Goal: Task Accomplishment & Management: Complete application form

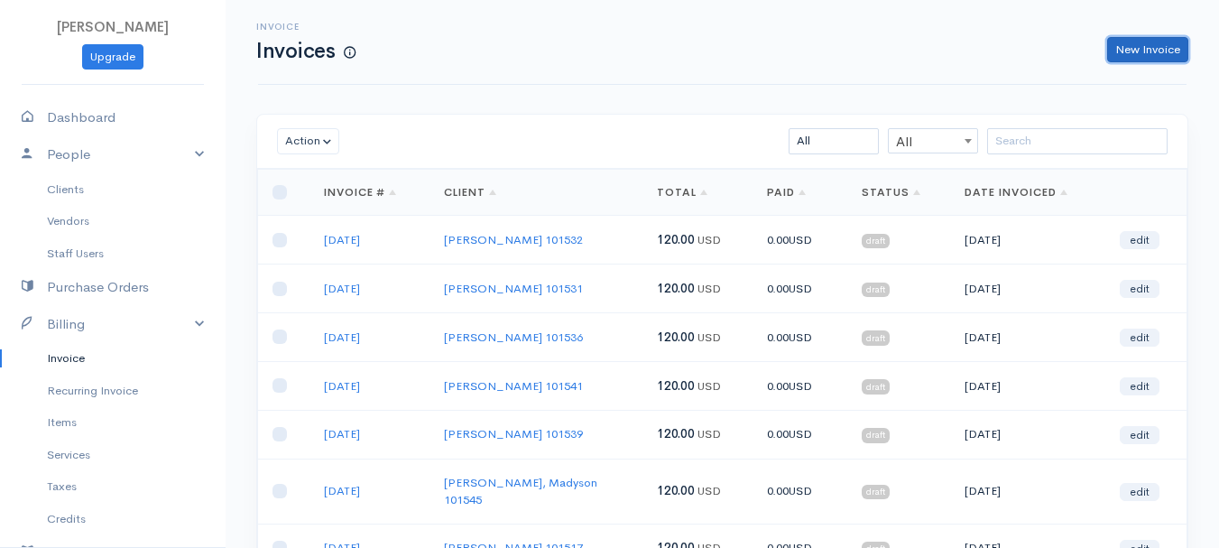
click at [1144, 48] on link "New Invoice" at bounding box center [1147, 50] width 81 height 26
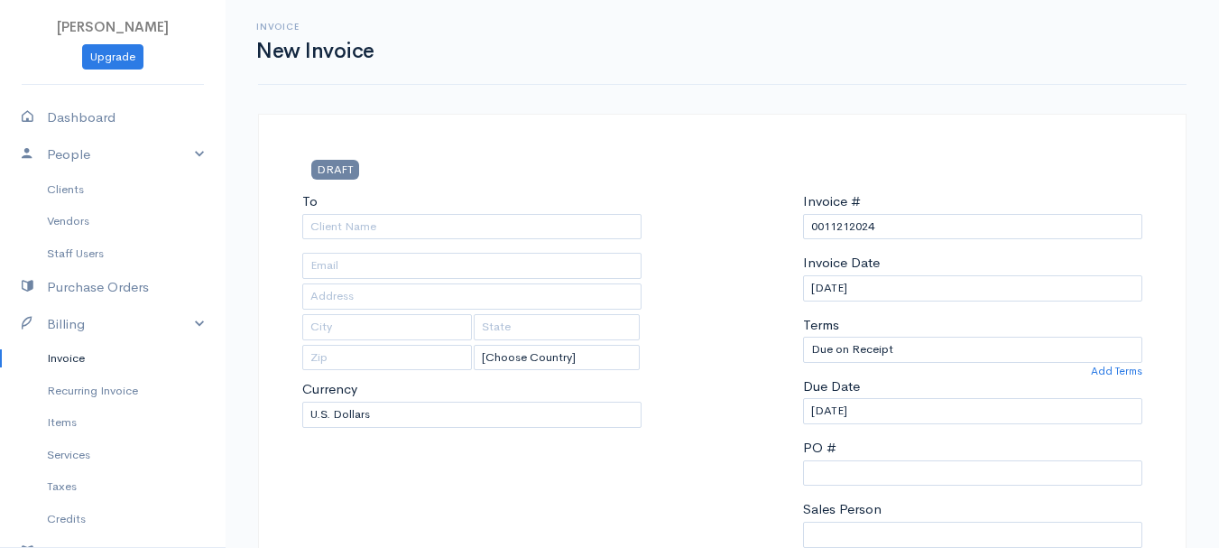
select select "[GEOGRAPHIC_DATA]"
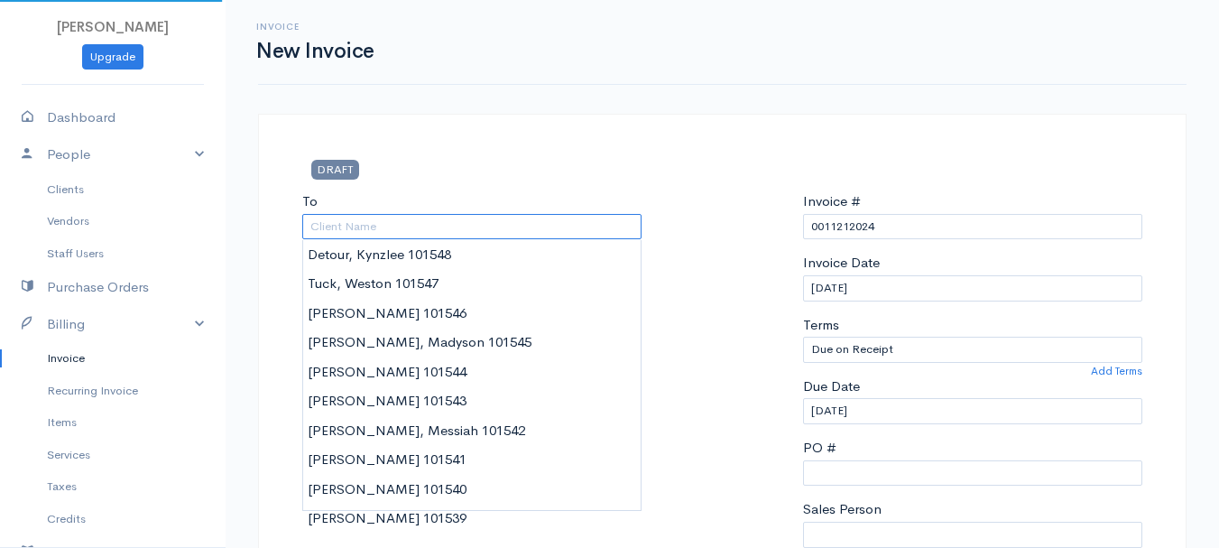
click at [390, 226] on input "To" at bounding box center [471, 227] width 339 height 26
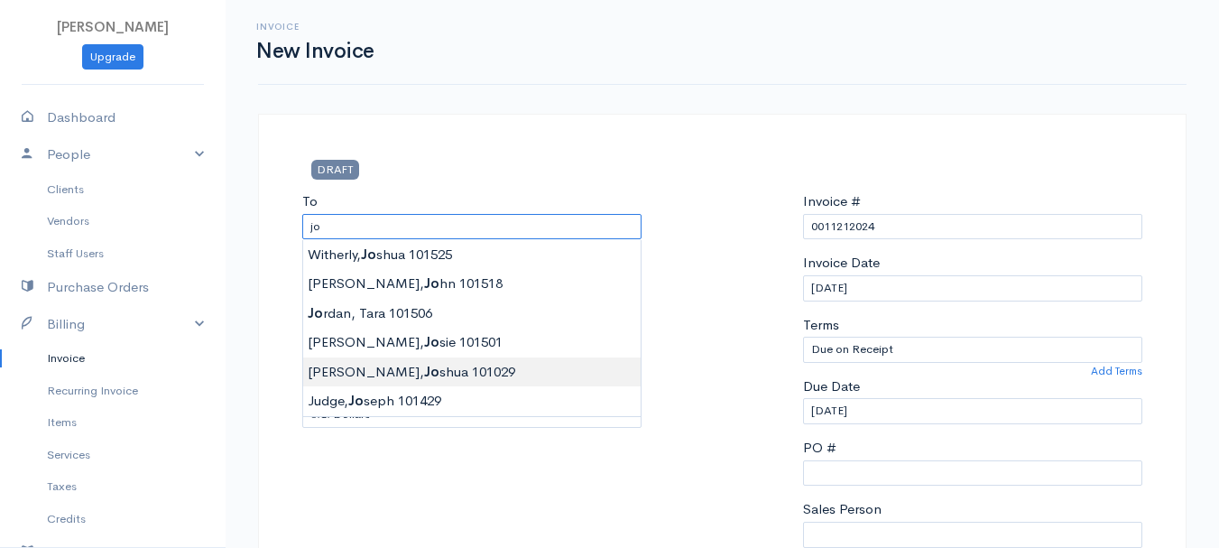
type input "[PERSON_NAME] 101029"
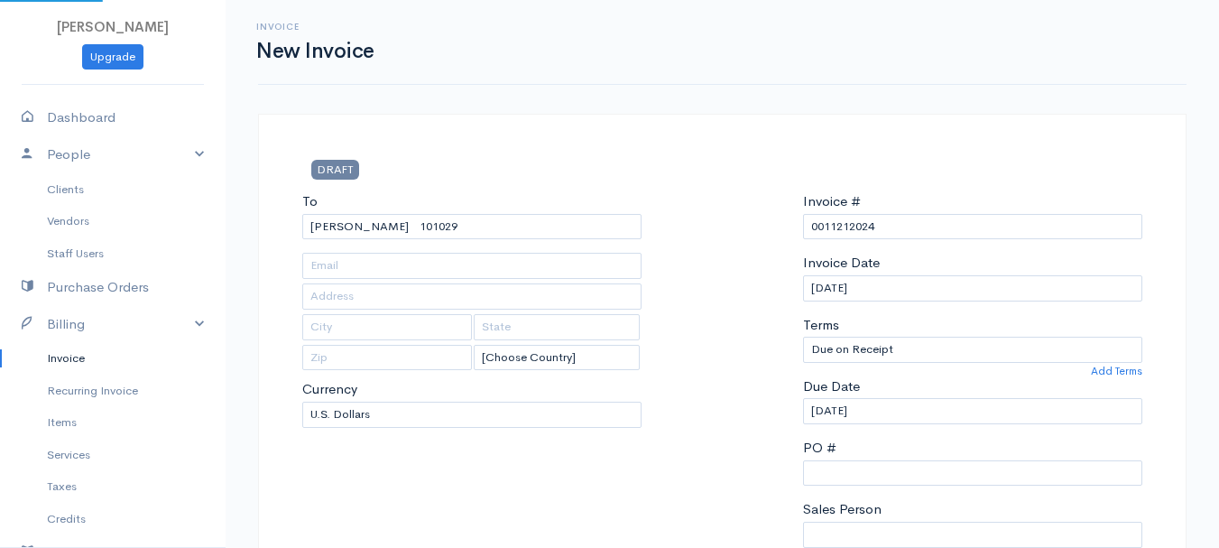
type input "38 Mt. [GEOGRAPHIC_DATA]"
type input "[GEOGRAPHIC_DATA]"
type input "[US_STATE]"
type input "04401"
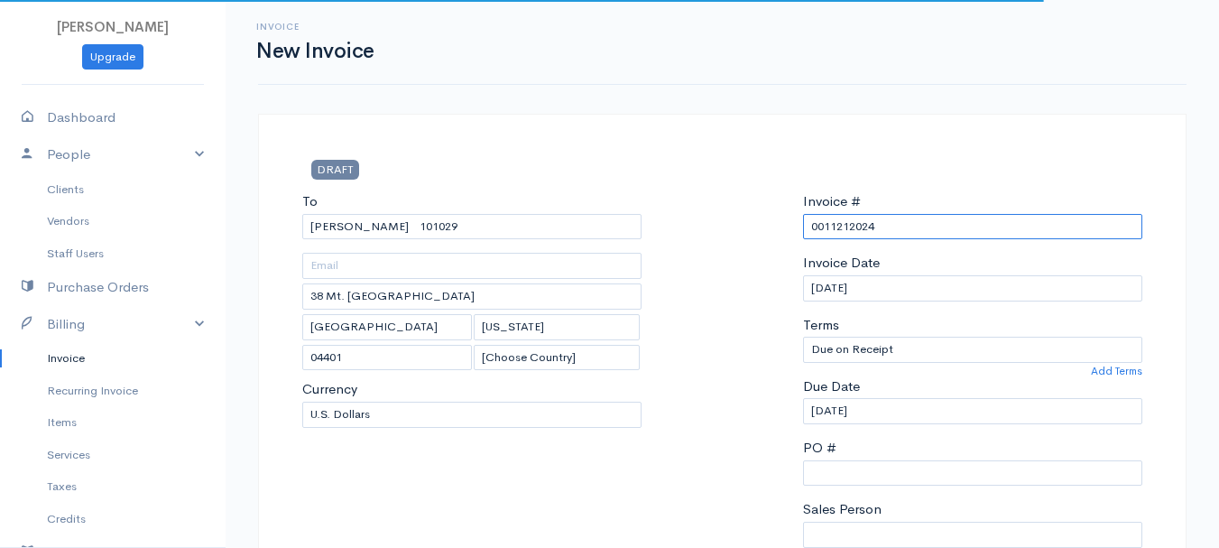
click at [860, 227] on input "0011212024" at bounding box center [972, 227] width 339 height 26
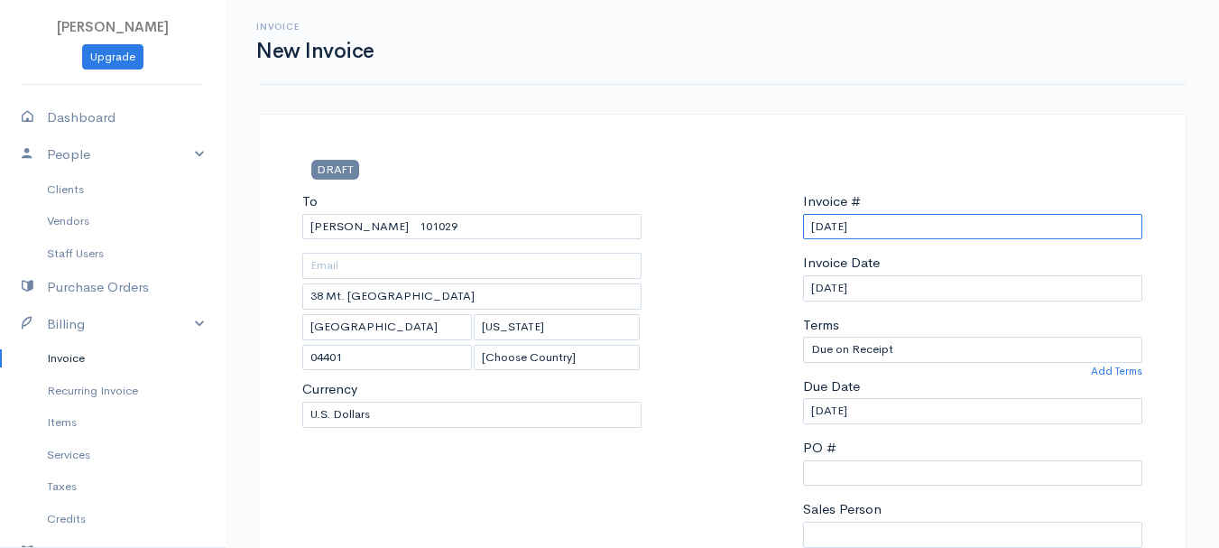
scroll to position [361, 0]
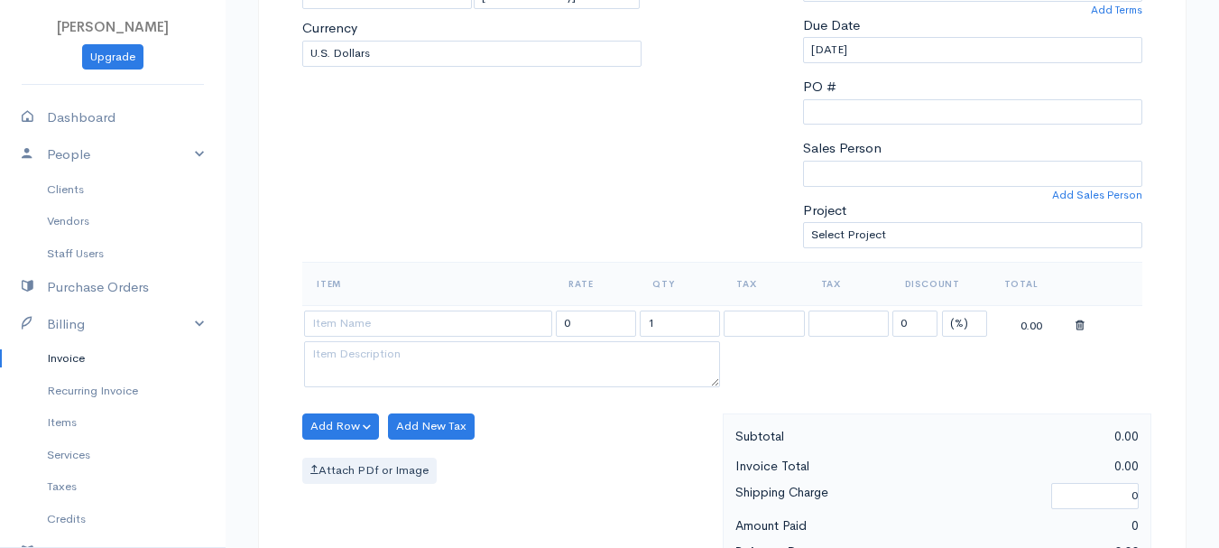
type input "[DATE]"
click at [971, 322] on select "(%) Flat" at bounding box center [964, 323] width 45 height 26
select select "2"
click at [942, 310] on select "(%) Flat" at bounding box center [964, 323] width 45 height 26
click at [702, 328] on input "1" at bounding box center [680, 323] width 80 height 26
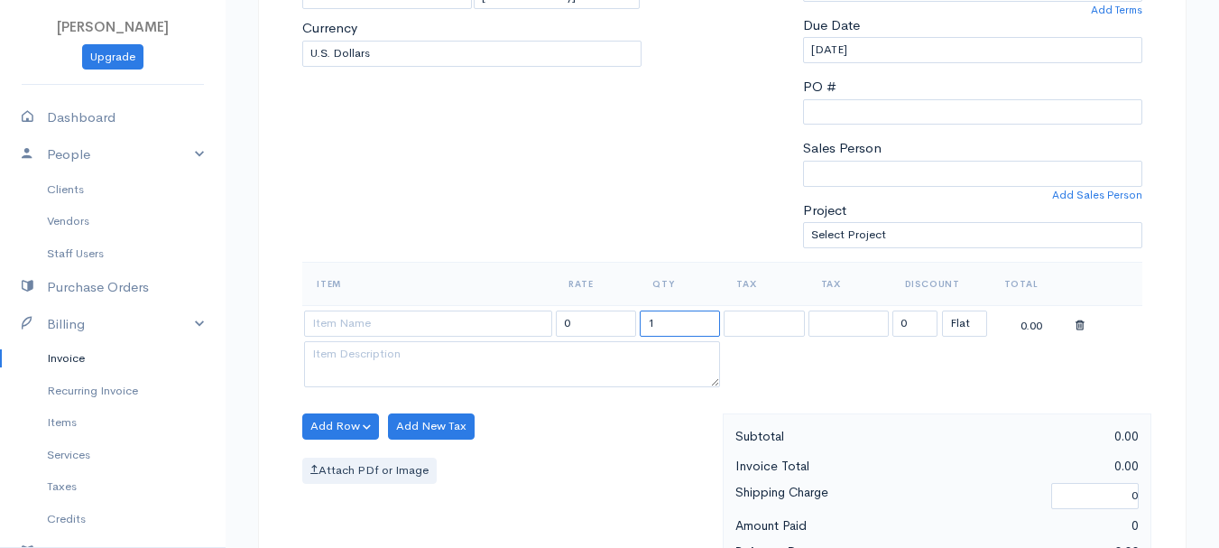
click at [701, 327] on input "1" at bounding box center [680, 323] width 80 height 26
type input "2"
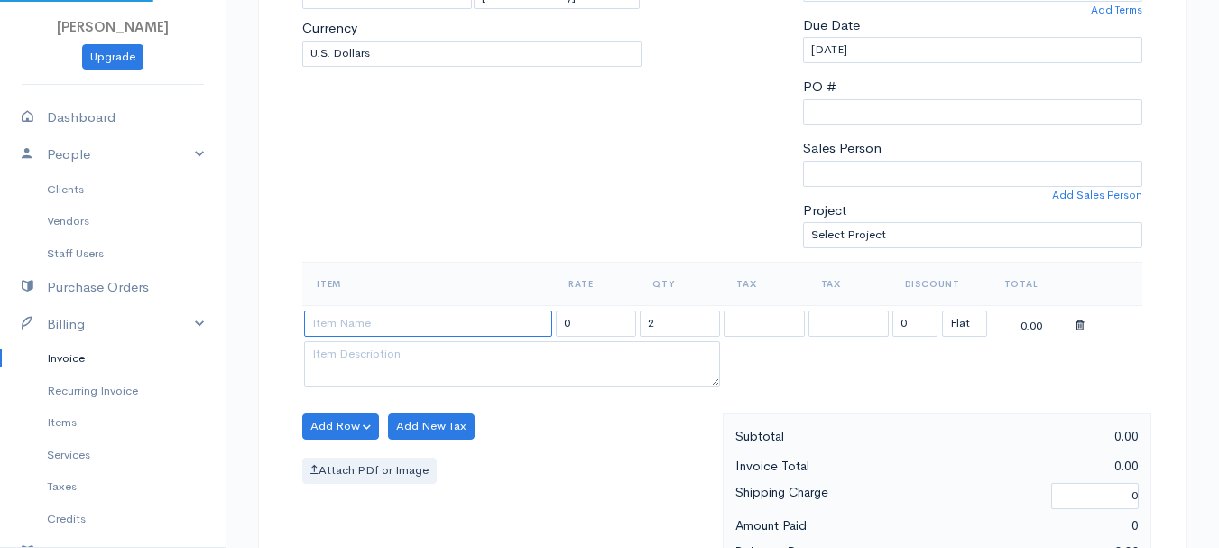
click at [421, 321] on input at bounding box center [428, 323] width 248 height 26
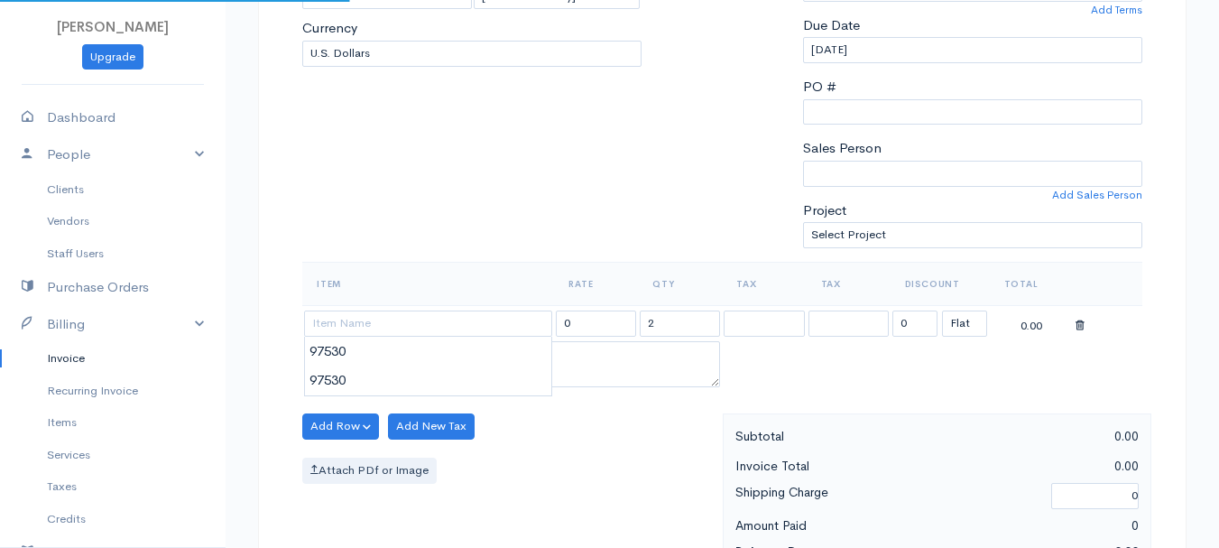
type input "97530"
type input "60.00"
click at [436, 357] on body "[PERSON_NAME] Upgrade Dashboard People Clients Vendors Staff Users Purchase Ord…" at bounding box center [609, 419] width 1219 height 1561
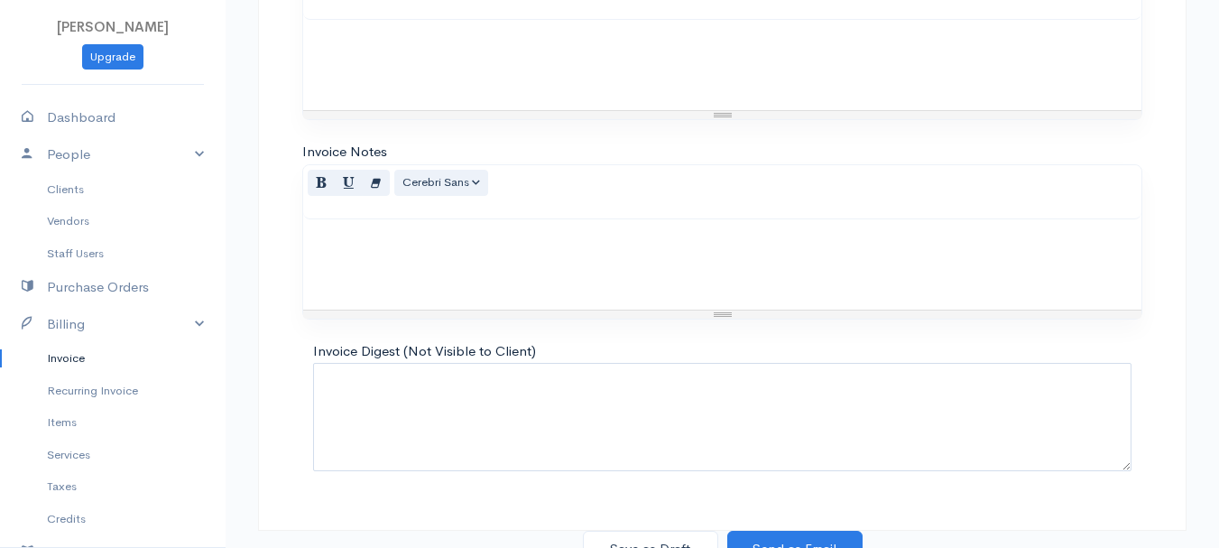
scroll to position [1013, 0]
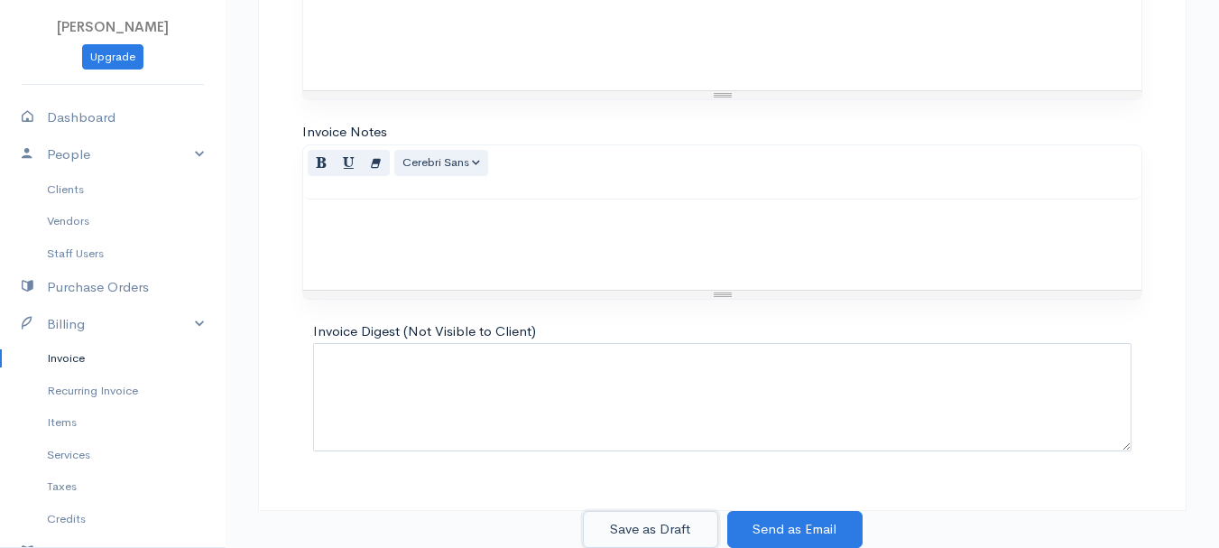
click at [650, 533] on button "Save as Draft" at bounding box center [650, 529] width 135 height 37
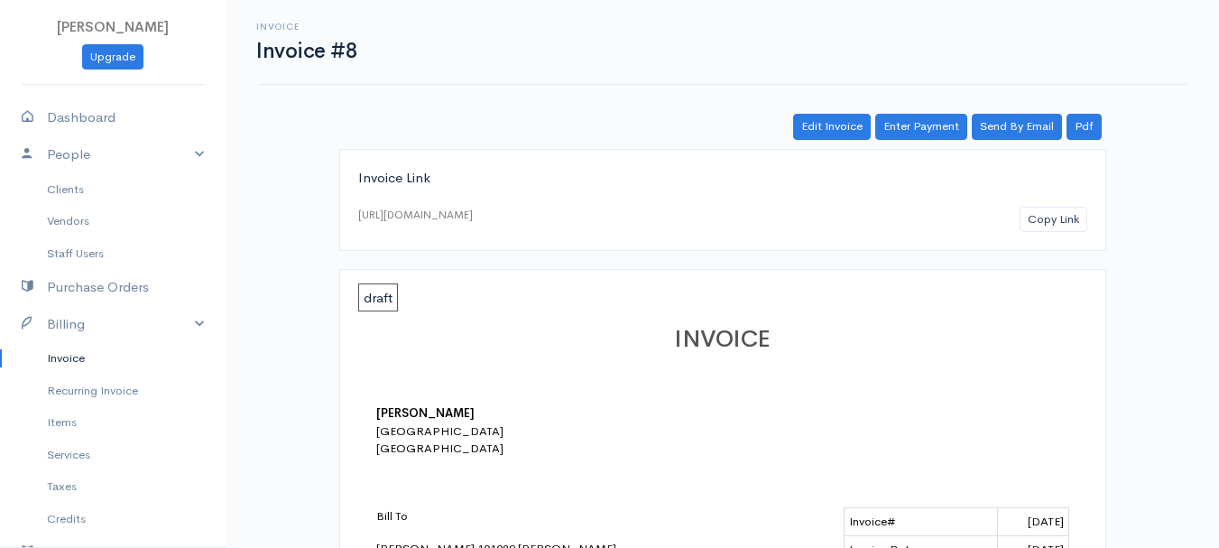
click at [70, 353] on link "Invoice" at bounding box center [113, 358] width 226 height 32
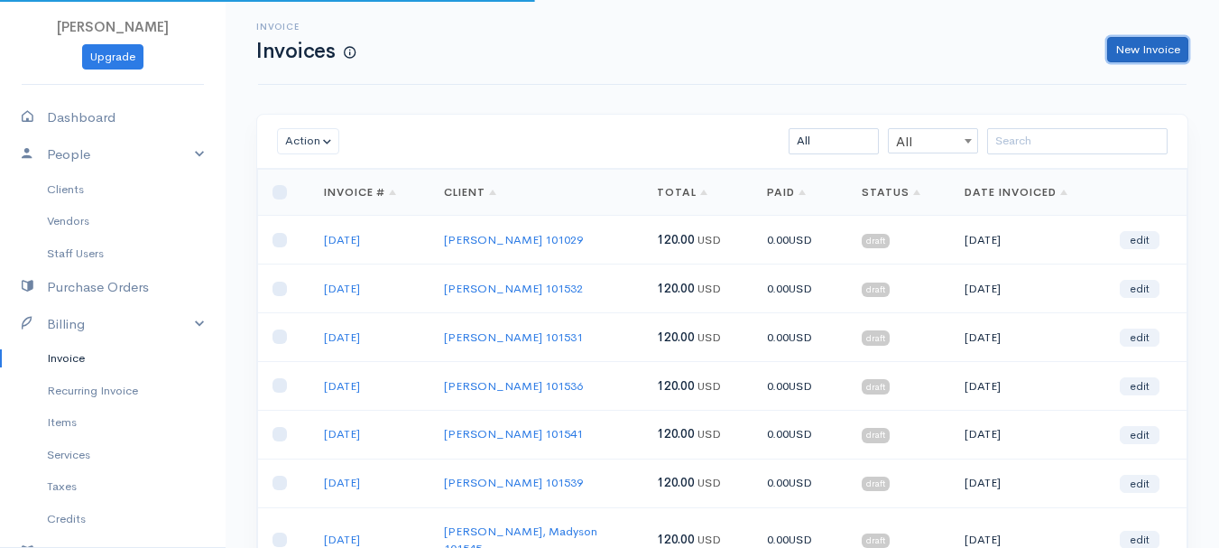
click at [1152, 43] on link "New Invoice" at bounding box center [1147, 50] width 81 height 26
select select "[GEOGRAPHIC_DATA]"
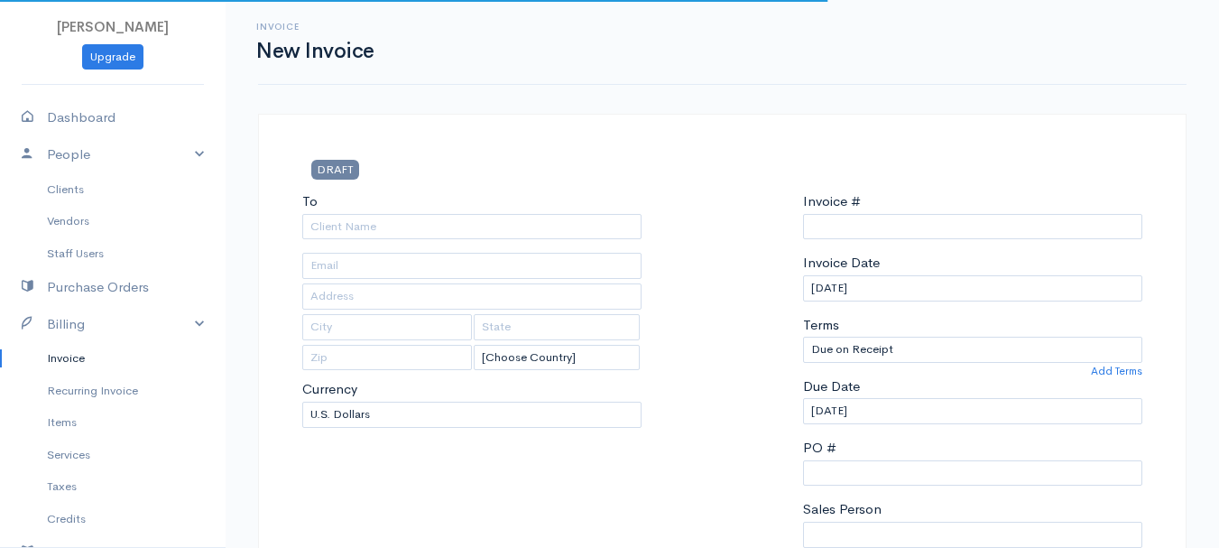
type input "0011212024"
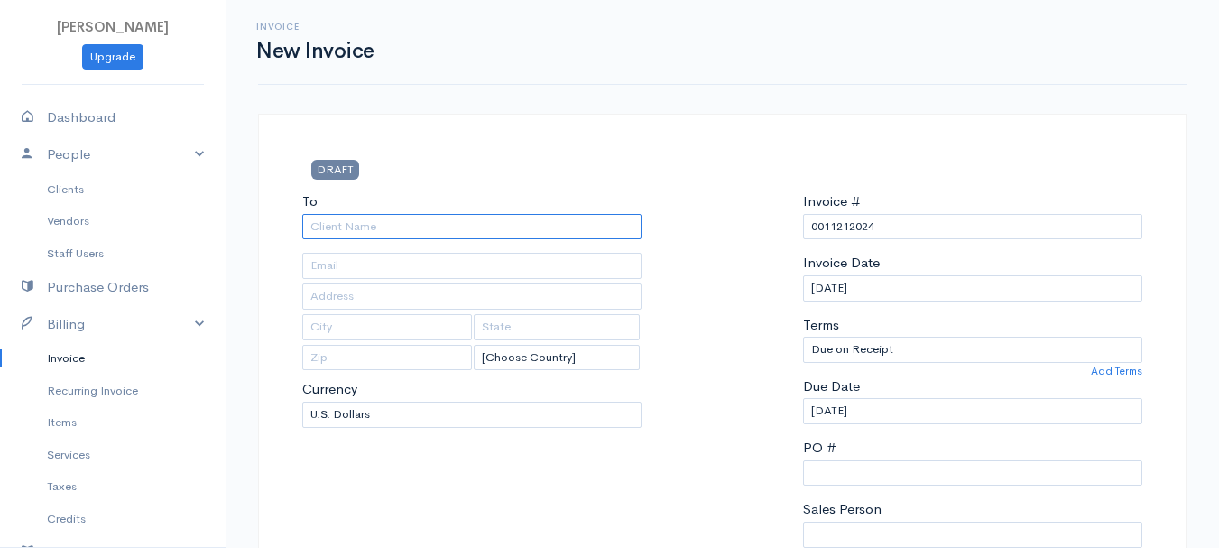
click at [357, 226] on input "To" at bounding box center [471, 227] width 339 height 26
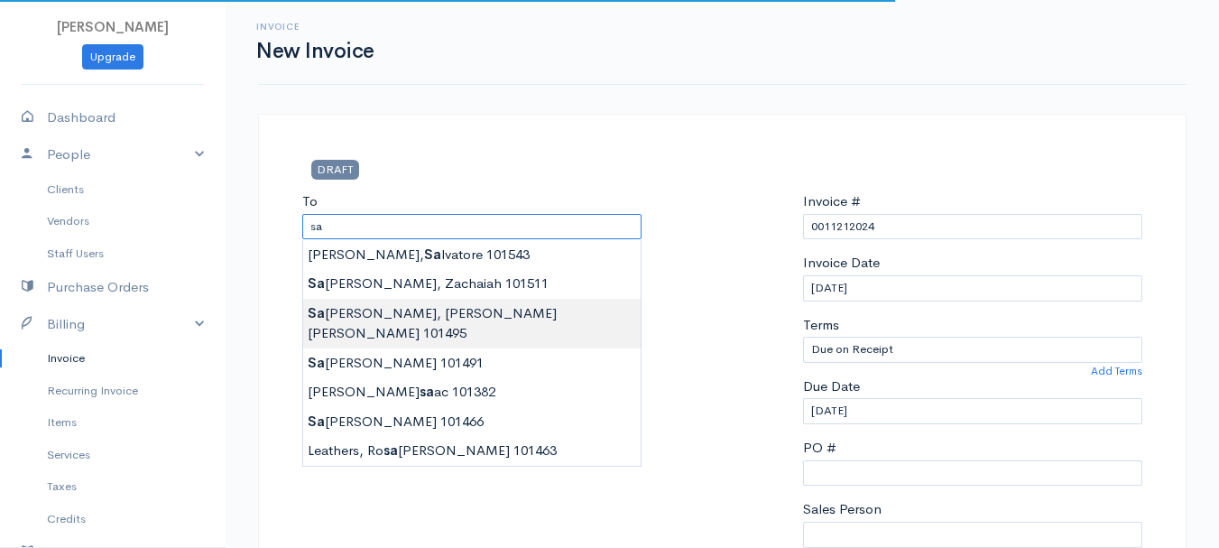
type input "[PERSON_NAME] [PERSON_NAME] 101495"
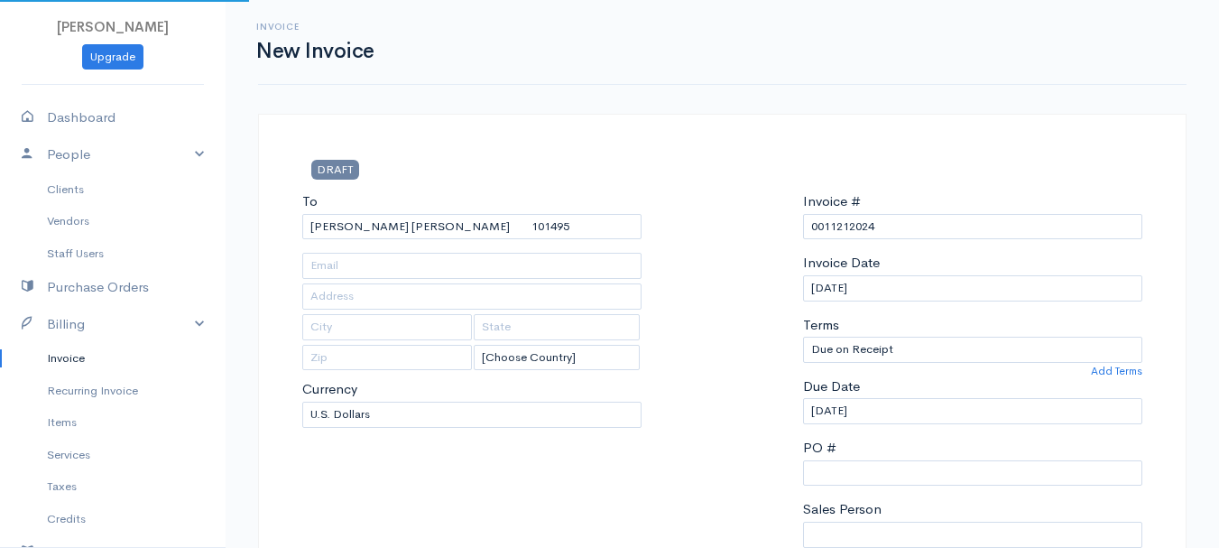
type input "22 [GEOGRAPHIC_DATA]"
type input "[PERSON_NAME]"
type input "[US_STATE]"
type input "04401"
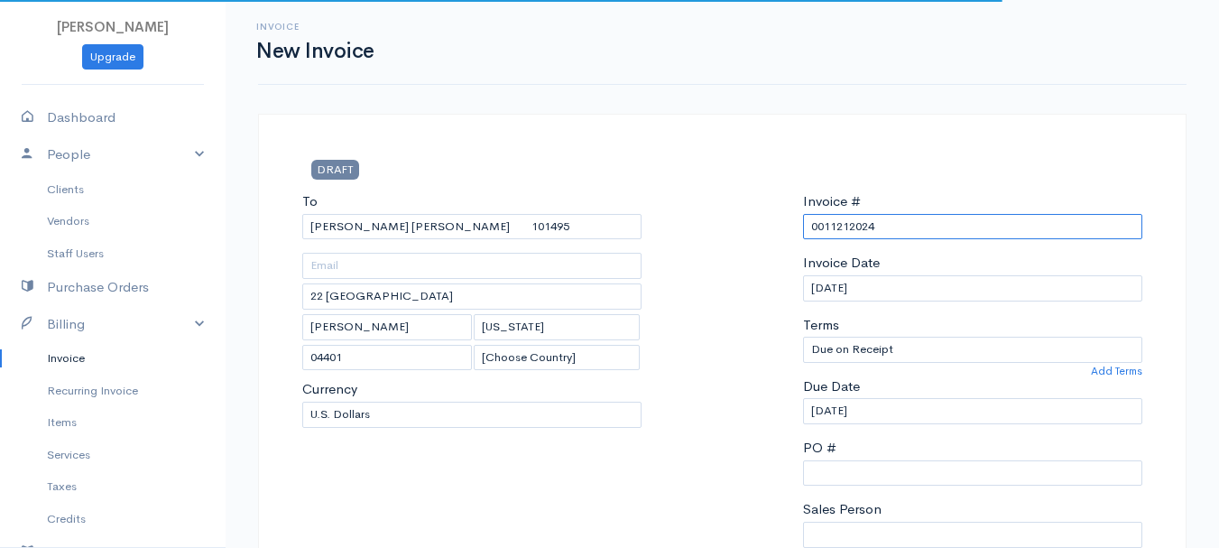
click at [871, 228] on input "0011212024" at bounding box center [972, 227] width 339 height 26
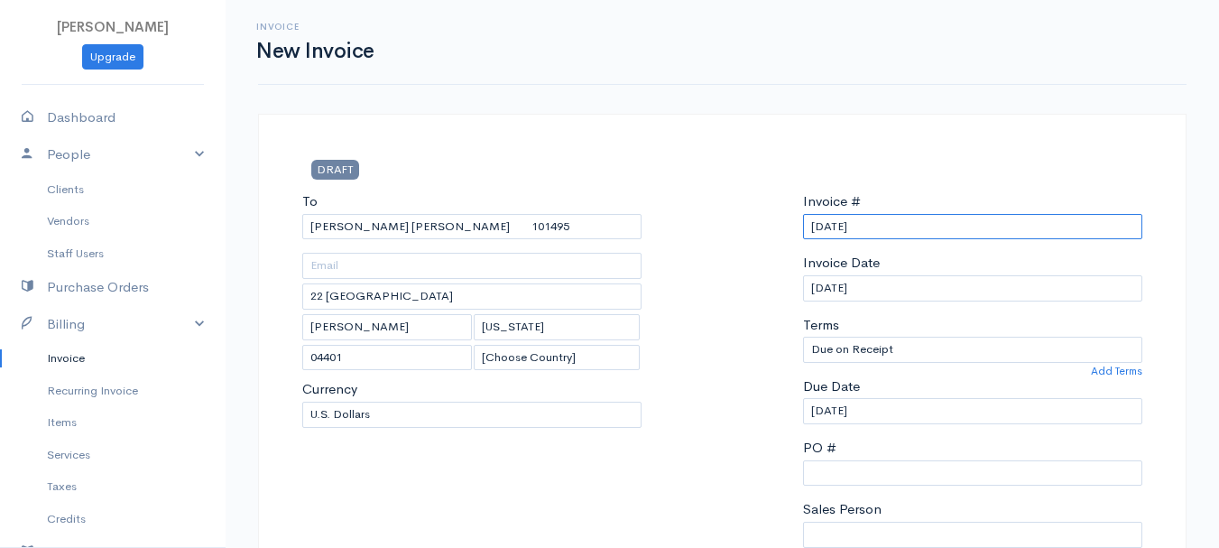
scroll to position [361, 0]
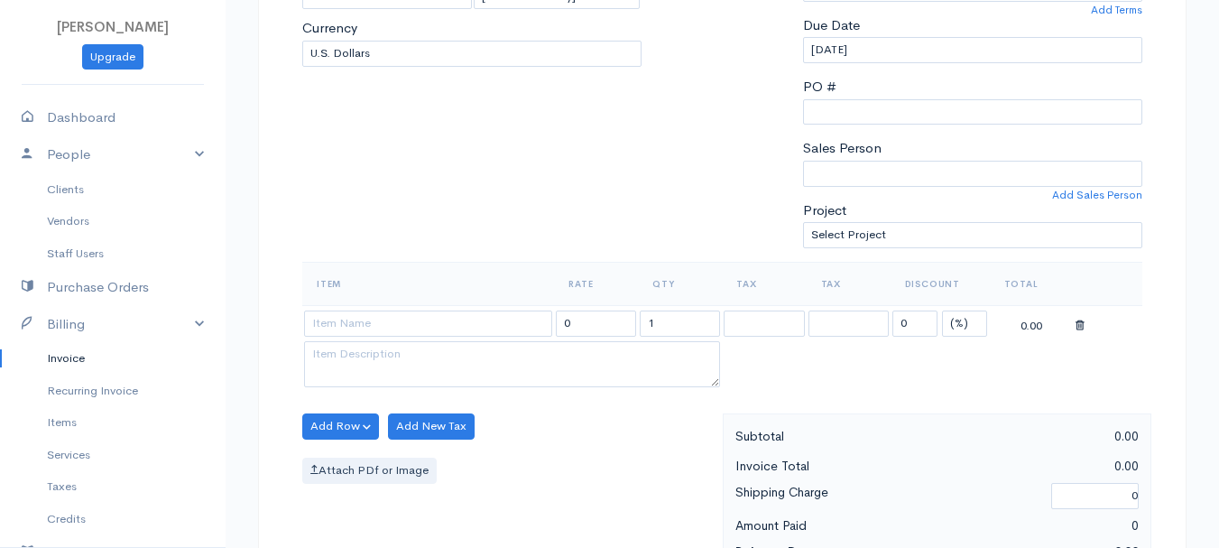
type input "[DATE]"
click at [963, 327] on select "(%) Flat" at bounding box center [964, 323] width 45 height 26
select select "2"
click at [942, 310] on select "(%) Flat" at bounding box center [964, 323] width 45 height 26
click at [669, 324] on input "1" at bounding box center [680, 323] width 80 height 26
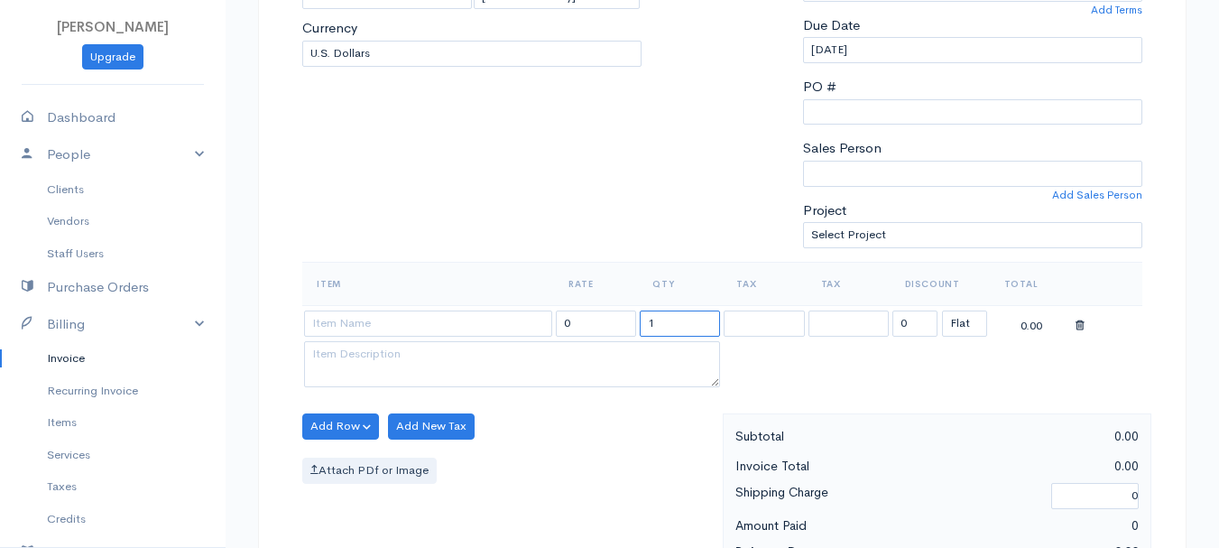
click at [669, 324] on input "1" at bounding box center [680, 323] width 80 height 26
type input "2"
click at [432, 324] on input at bounding box center [428, 323] width 248 height 26
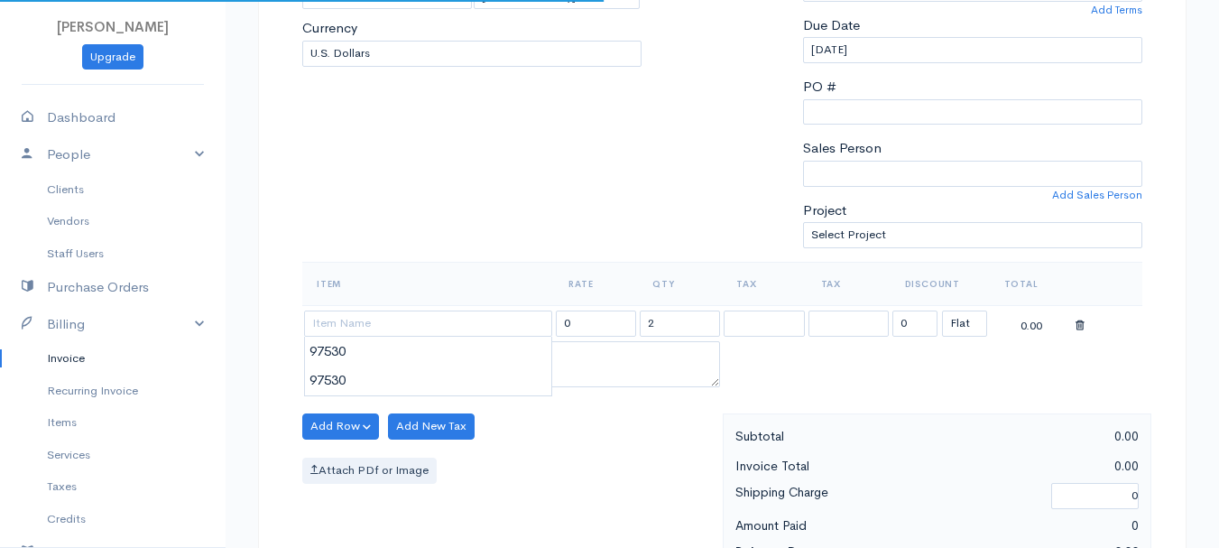
type input "97530"
type input "60.00"
click at [426, 353] on body "[PERSON_NAME] Upgrade Dashboard People Clients Vendors Staff Users Purchase Ord…" at bounding box center [609, 419] width 1219 height 1561
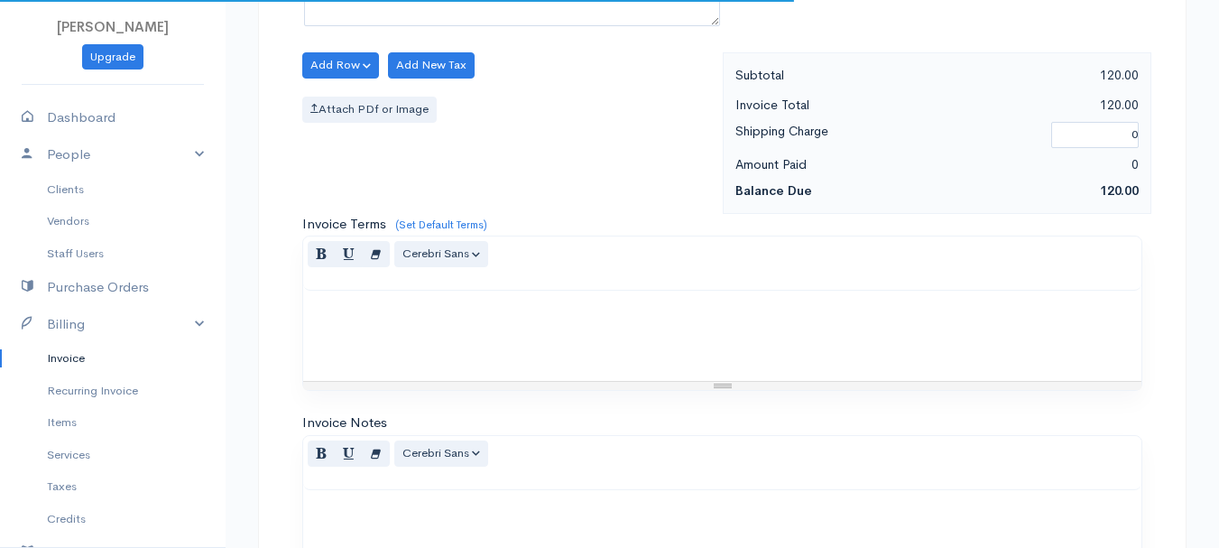
scroll to position [1013, 0]
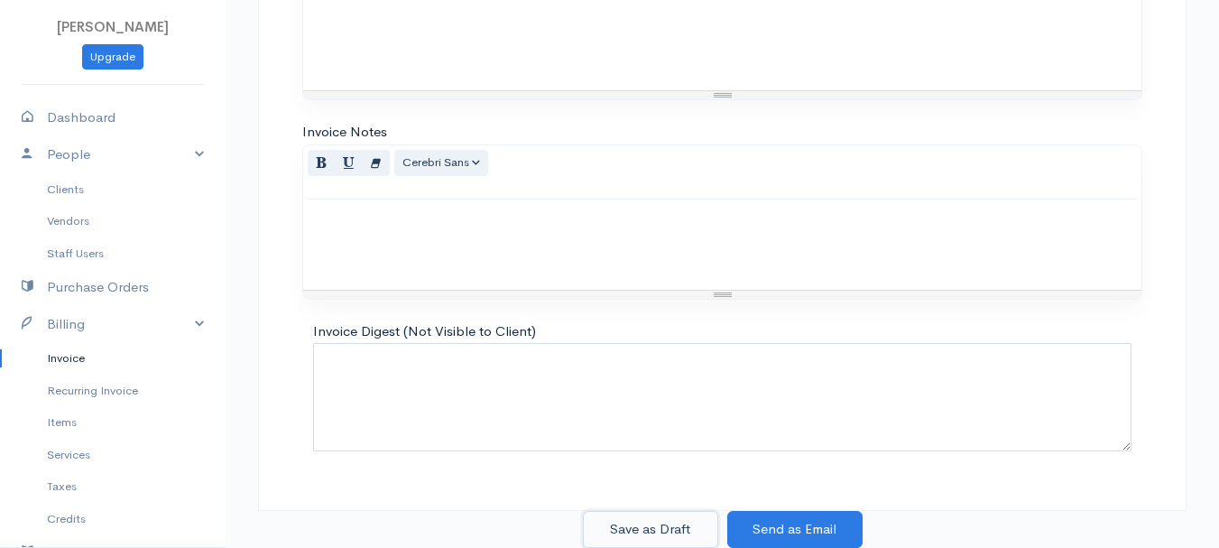
click at [614, 521] on button "Save as Draft" at bounding box center [650, 529] width 135 height 37
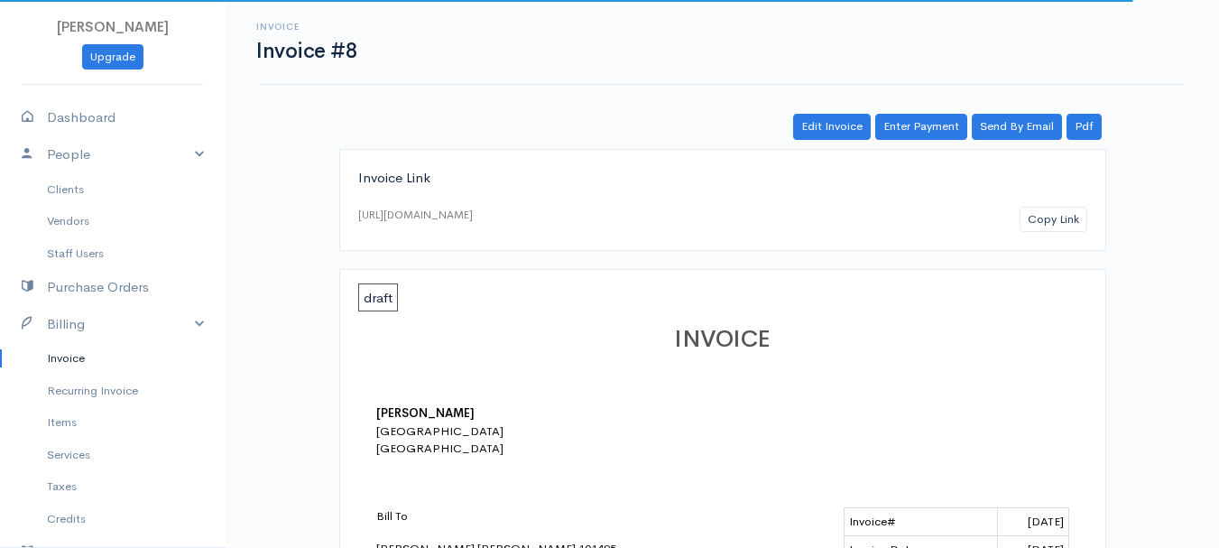
click at [63, 353] on link "Invoice" at bounding box center [113, 358] width 226 height 32
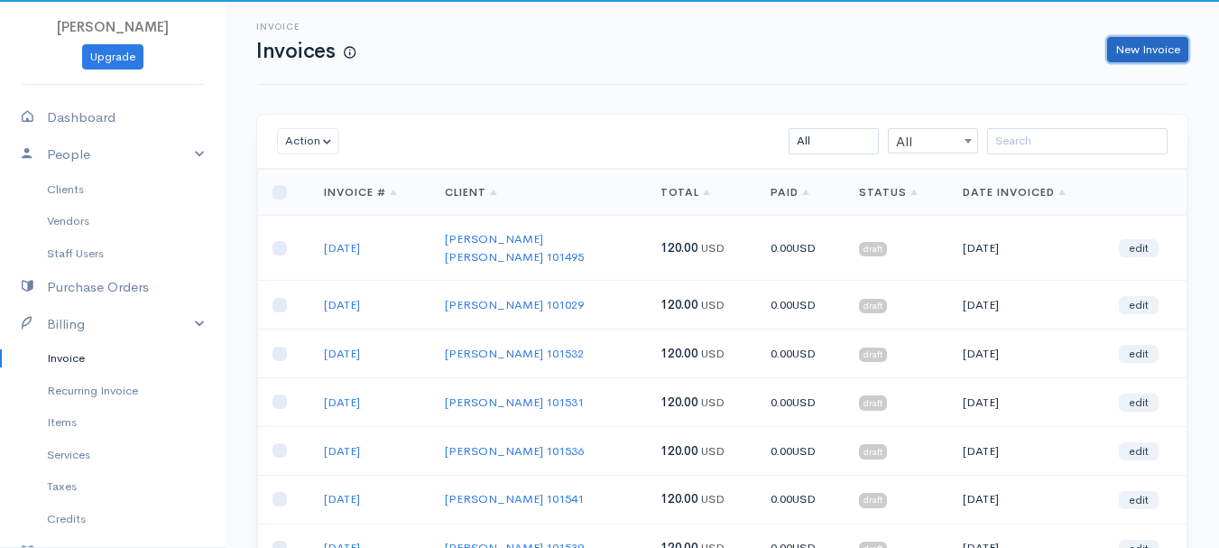
click at [1141, 49] on link "New Invoice" at bounding box center [1147, 50] width 81 height 26
select select "[GEOGRAPHIC_DATA]"
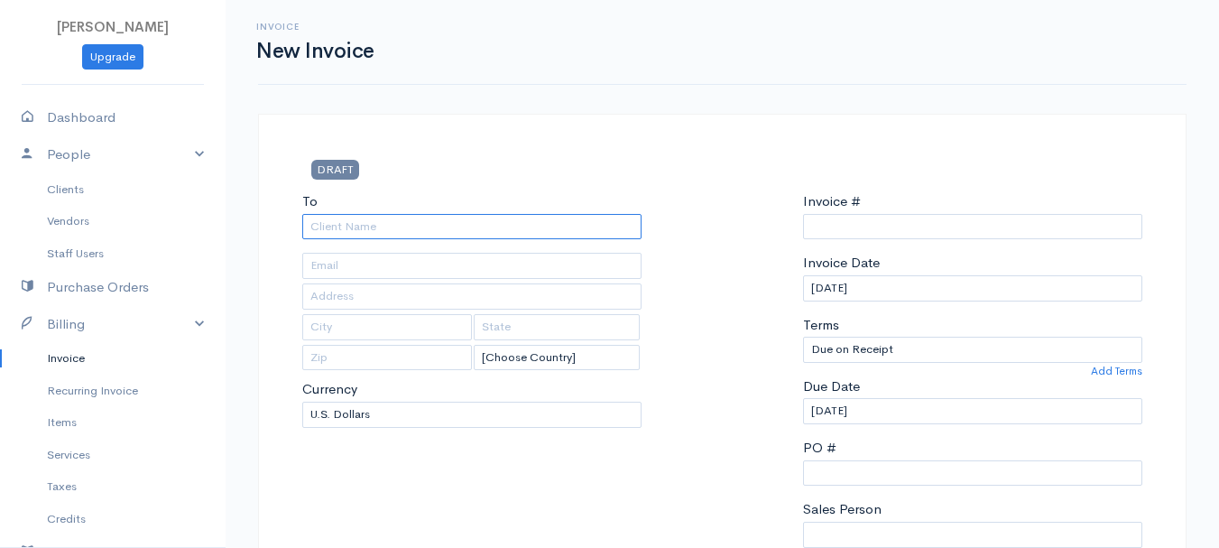
type input "0011212024"
click at [427, 223] on input "To" at bounding box center [471, 227] width 339 height 26
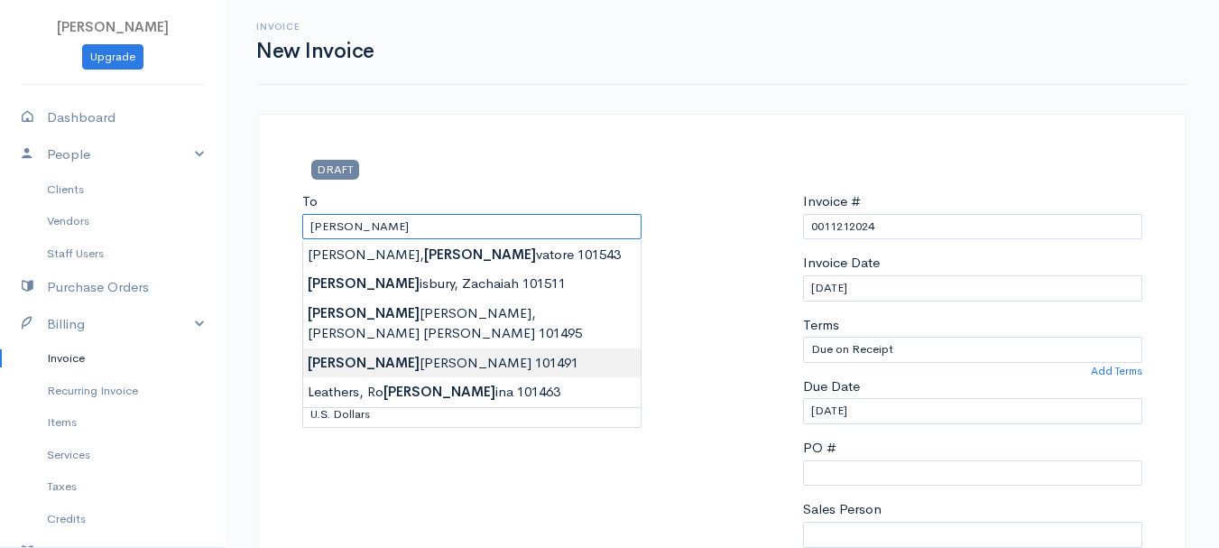
type input "[GEOGRAPHIC_DATA][PERSON_NAME] 101491"
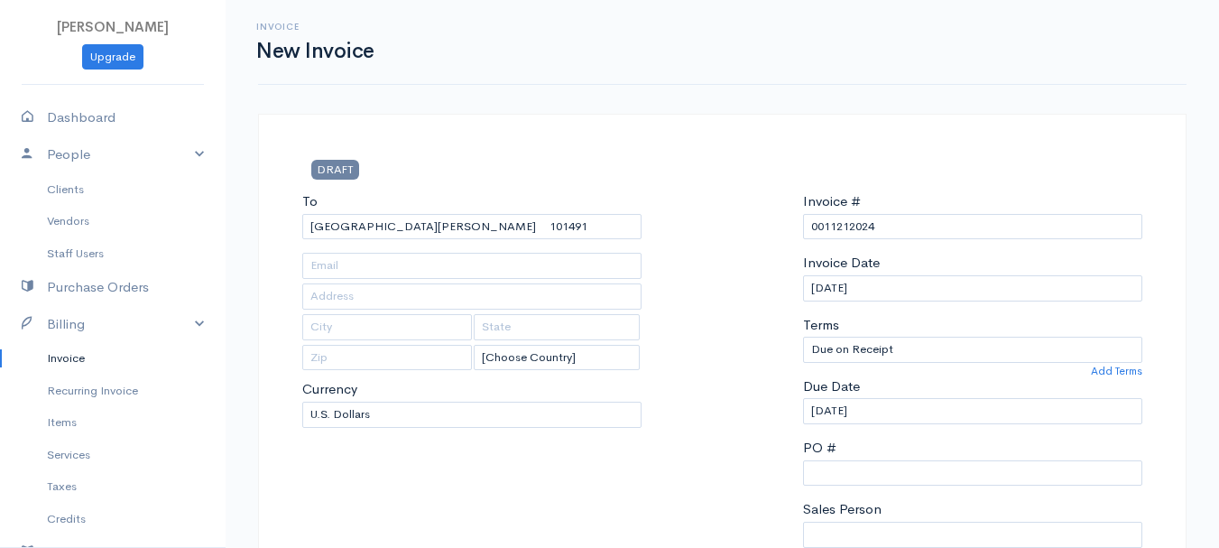
type input "22 [GEOGRAPHIC_DATA]"
type input "[PERSON_NAME]"
type input "[US_STATE]"
type input "04401"
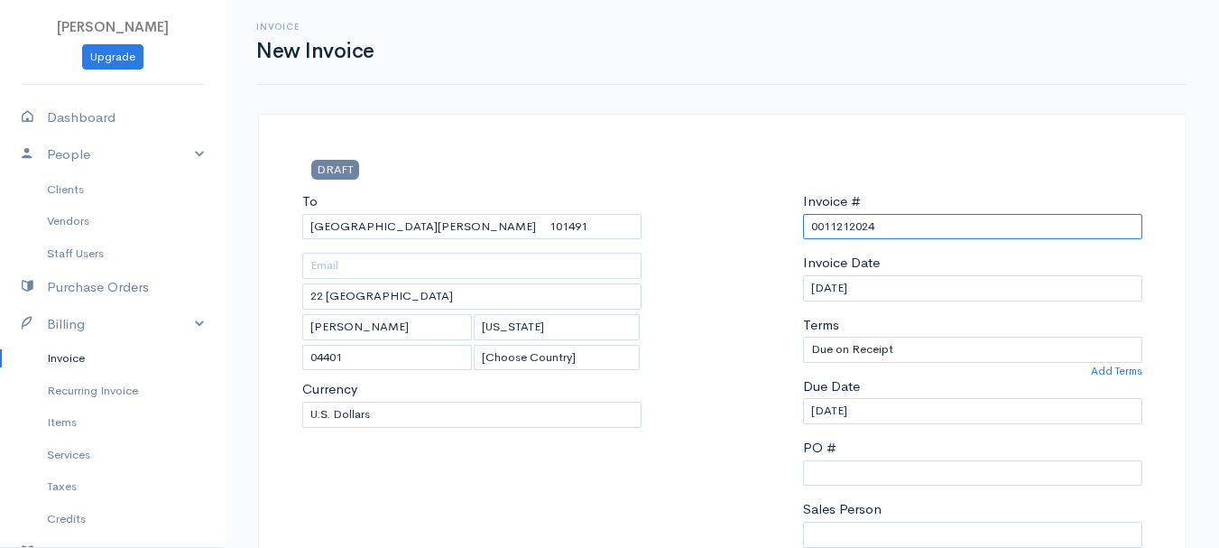
click at [876, 227] on input "0011212024" at bounding box center [972, 227] width 339 height 26
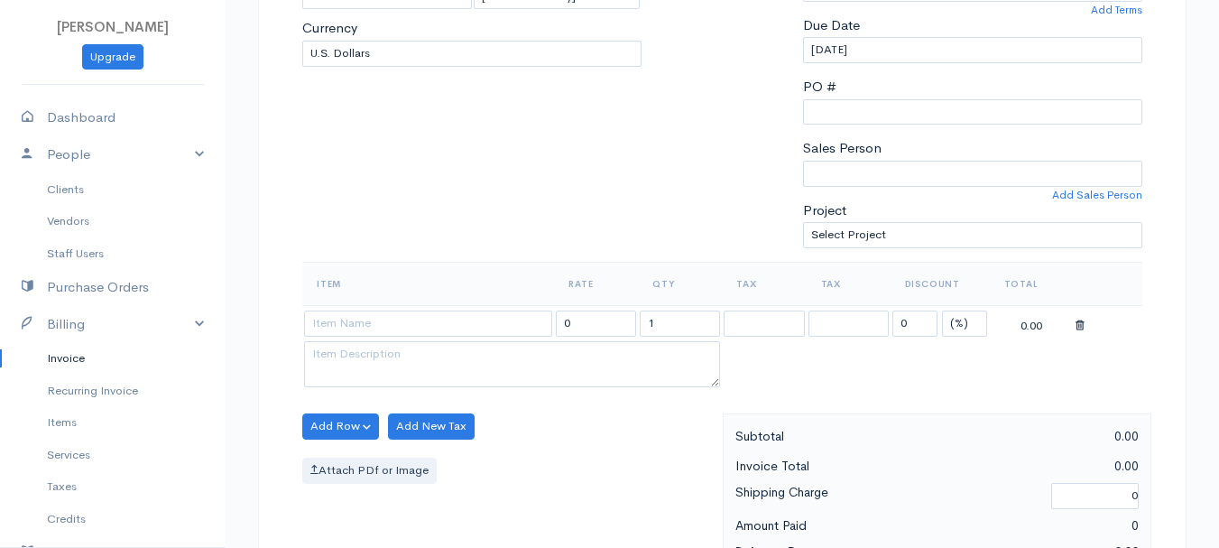
scroll to position [451, 0]
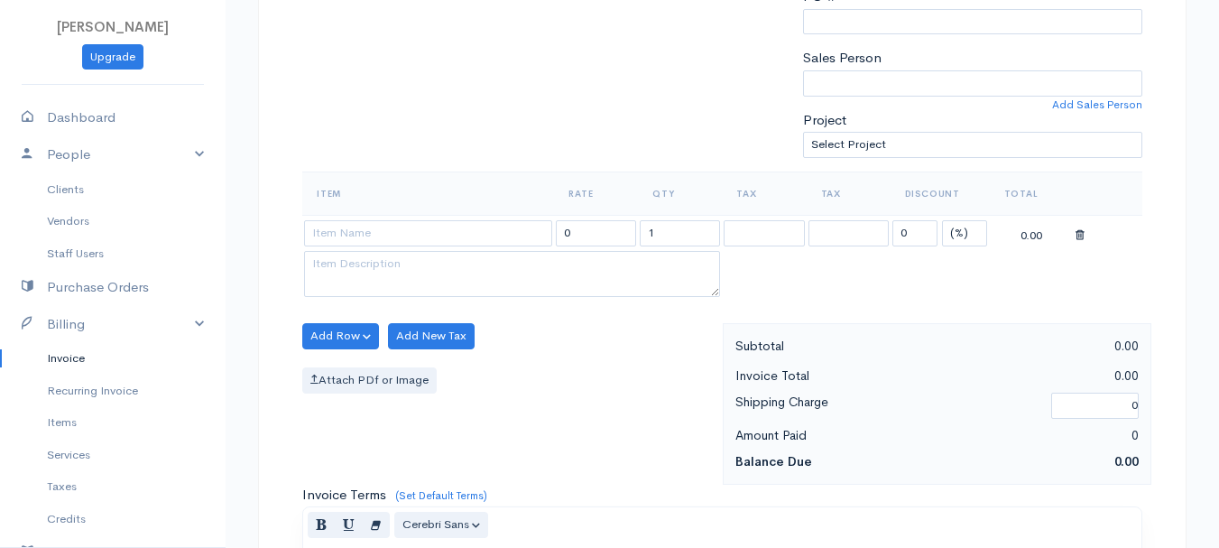
type input "[DATE]"
click at [964, 229] on select "(%) Flat" at bounding box center [964, 233] width 45 height 26
select select "2"
click at [942, 220] on select "(%) Flat" at bounding box center [964, 233] width 45 height 26
click at [698, 226] on input "1" at bounding box center [680, 233] width 80 height 26
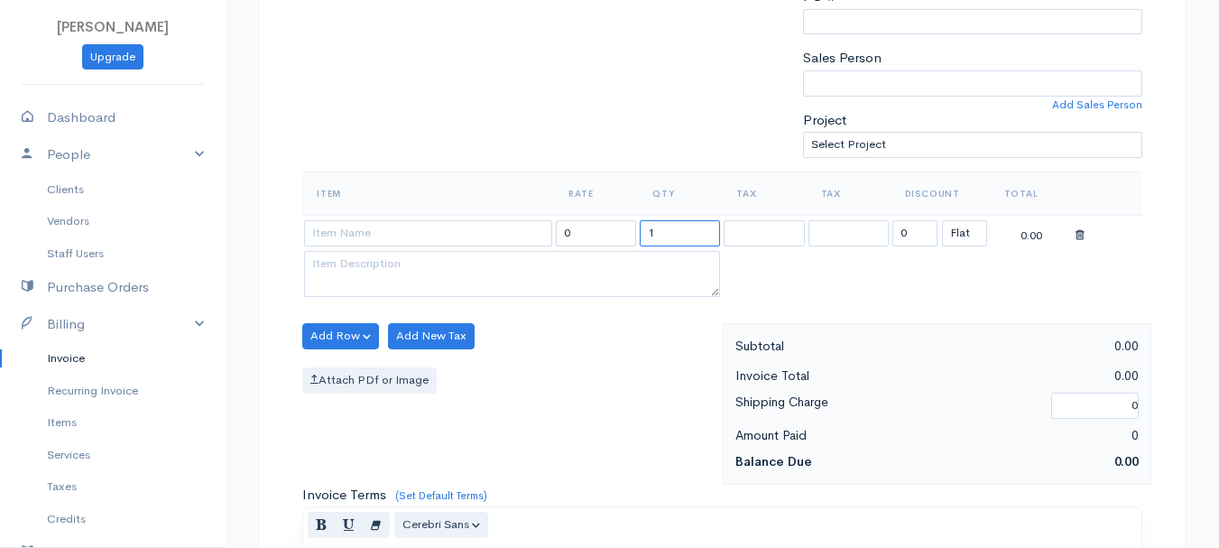
click at [698, 226] on input "1" at bounding box center [680, 233] width 80 height 26
type input "2"
click at [375, 234] on input at bounding box center [428, 233] width 248 height 26
type input "97530"
type input "60.00"
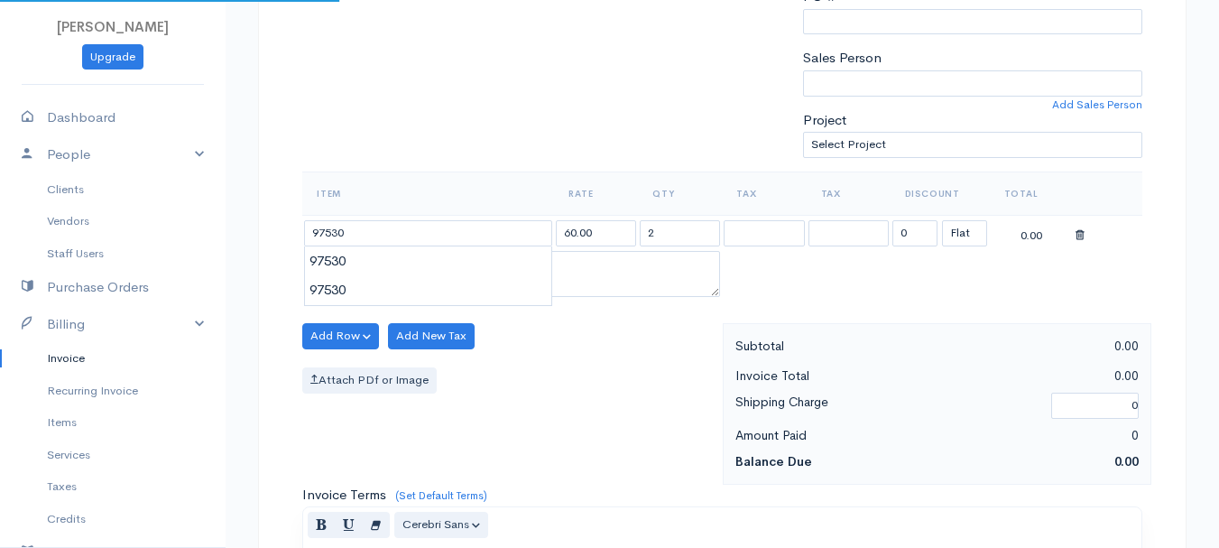
click at [382, 264] on body "[PERSON_NAME] Upgrade Dashboard People Clients Vendors Staff Users Purchase Ord…" at bounding box center [609, 329] width 1219 height 1561
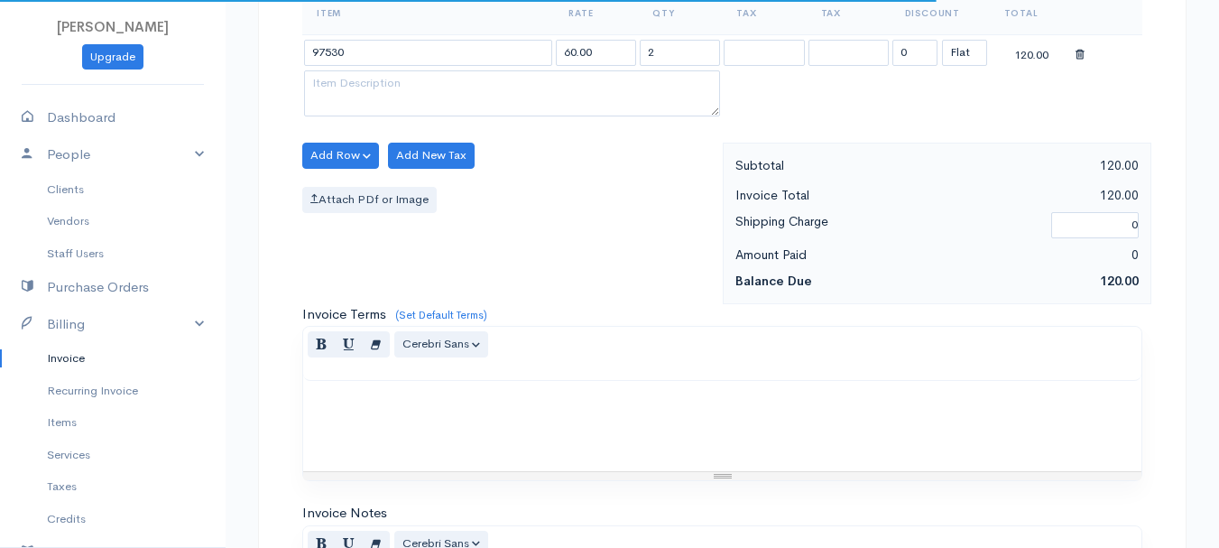
scroll to position [1013, 0]
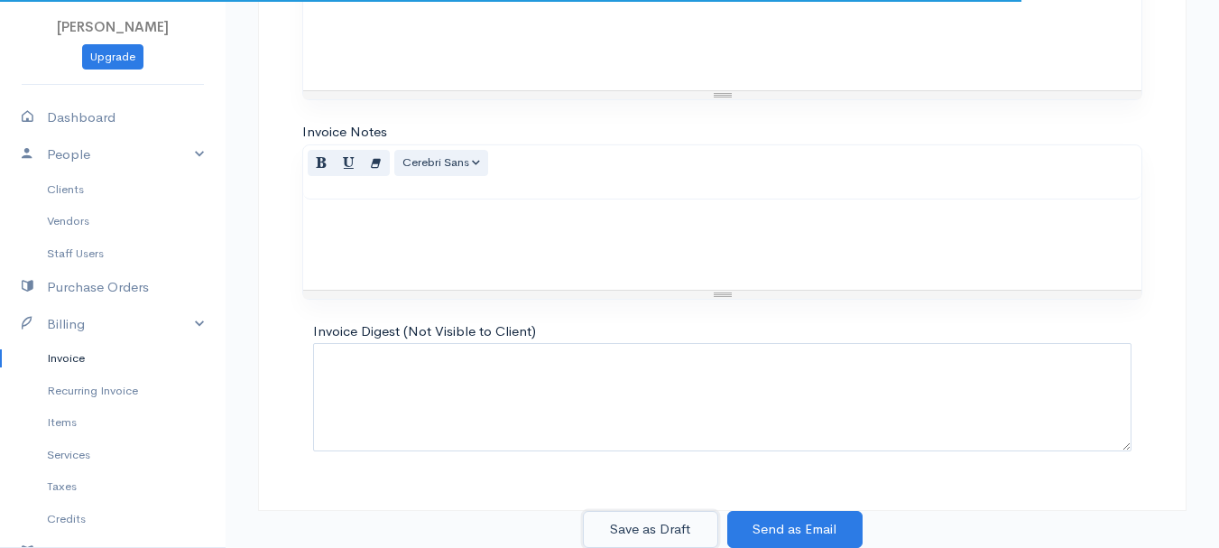
click at [668, 528] on button "Save as Draft" at bounding box center [650, 529] width 135 height 37
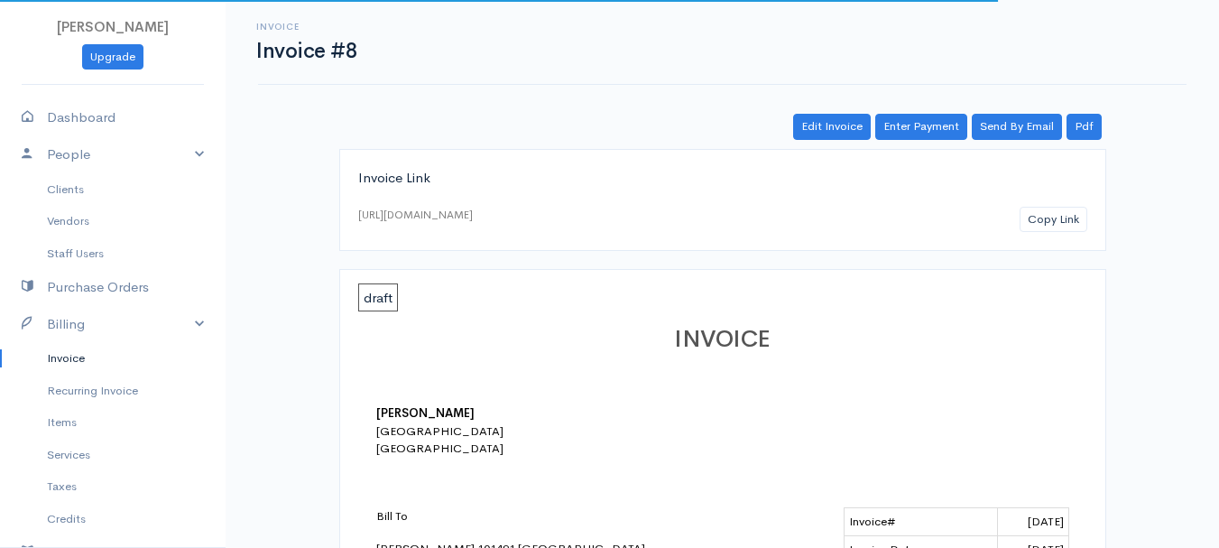
click at [59, 355] on link "Invoice" at bounding box center [113, 358] width 226 height 32
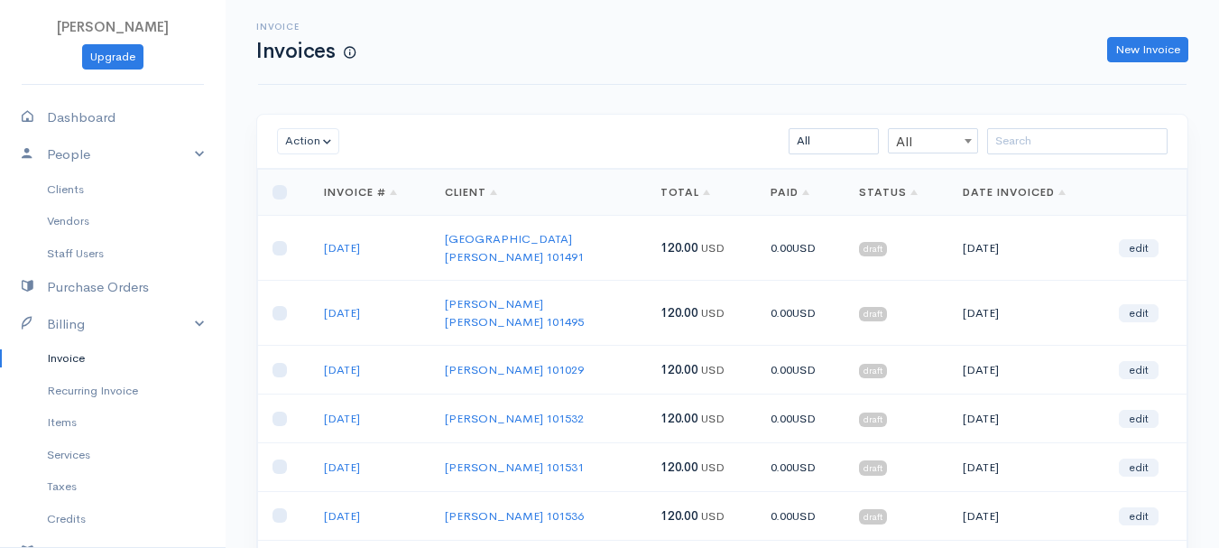
click at [444, 106] on div "Invoice Invoices New Invoice Action Archive Delete Download PDF Send [PERSON_NA…" at bounding box center [723, 458] width 994 height 917
click at [629, 100] on div "Invoice Invoices New Invoice Action Archive Delete Download PDF Send [PERSON_NA…" at bounding box center [723, 458] width 994 height 917
click at [599, 64] on div "Invoice Invoices New Invoice" at bounding box center [722, 42] width 929 height 85
click at [518, 87] on div "Invoice Invoices New Invoice Action Archive Delete Download PDF Send [PERSON_NA…" at bounding box center [723, 458] width 994 height 917
